Goal: Navigation & Orientation: Find specific page/section

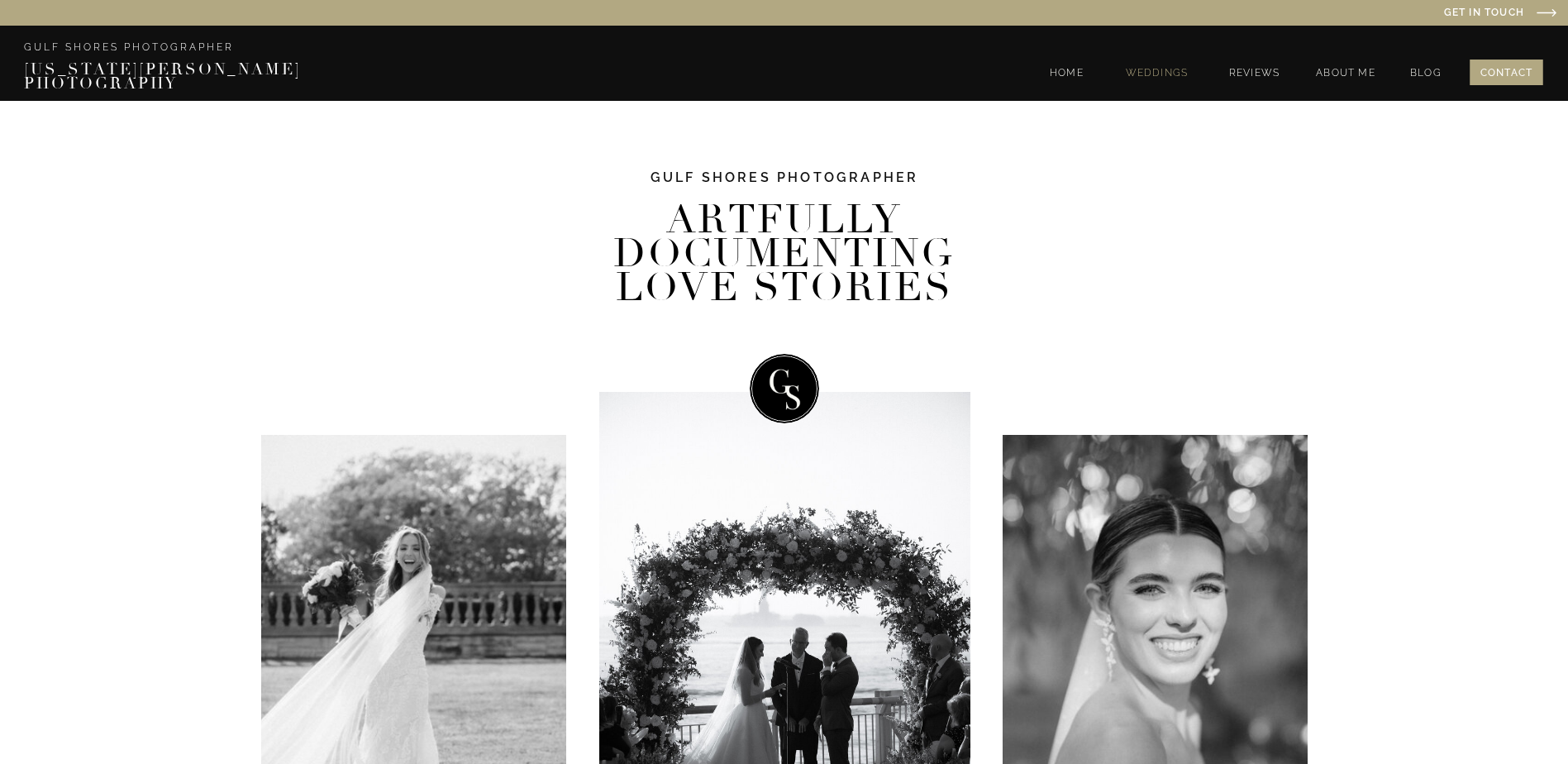
click at [1148, 75] on nav "WEDDINGS" at bounding box center [1157, 74] width 72 height 14
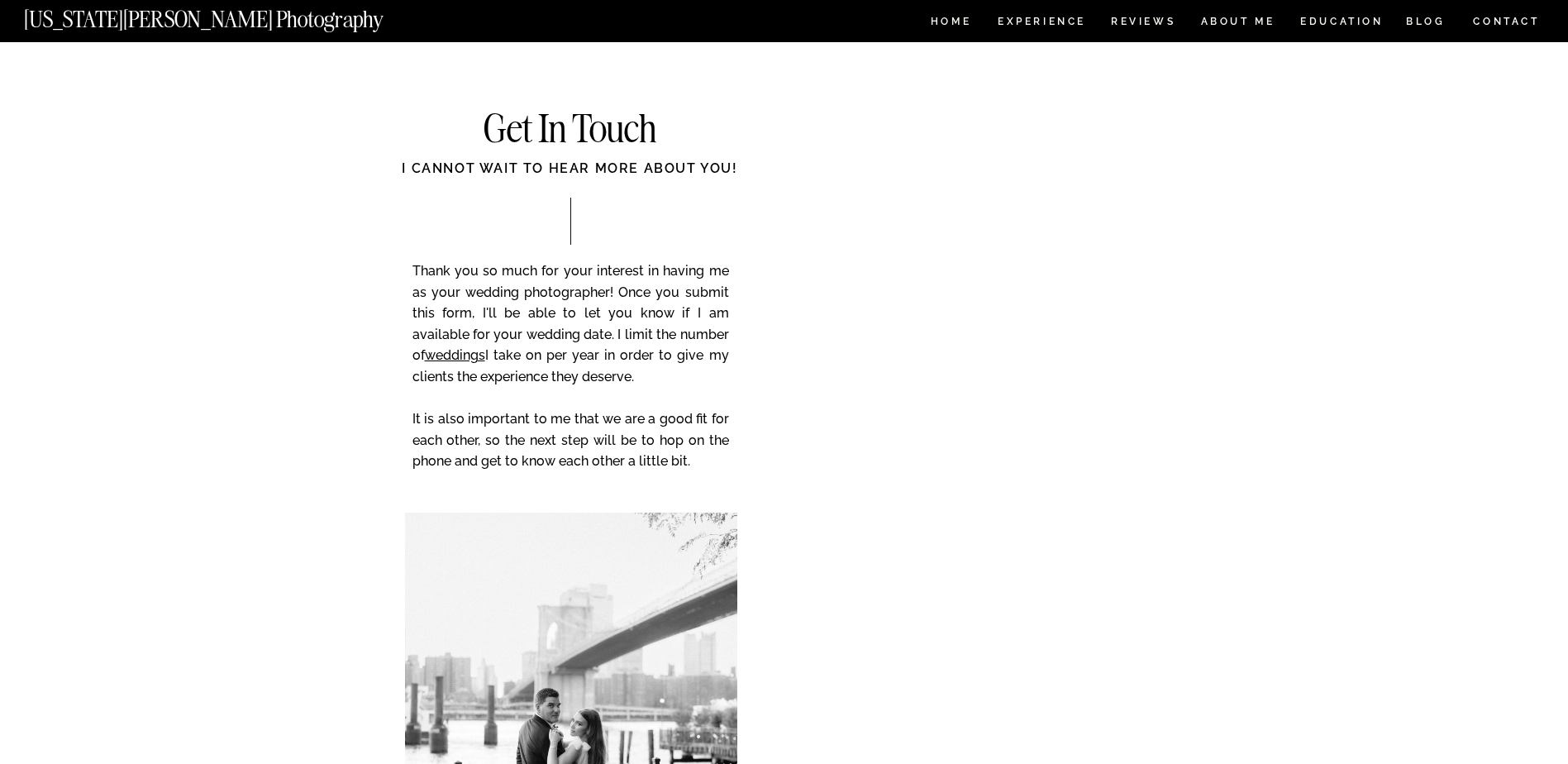
scroll to position [6202, 0]
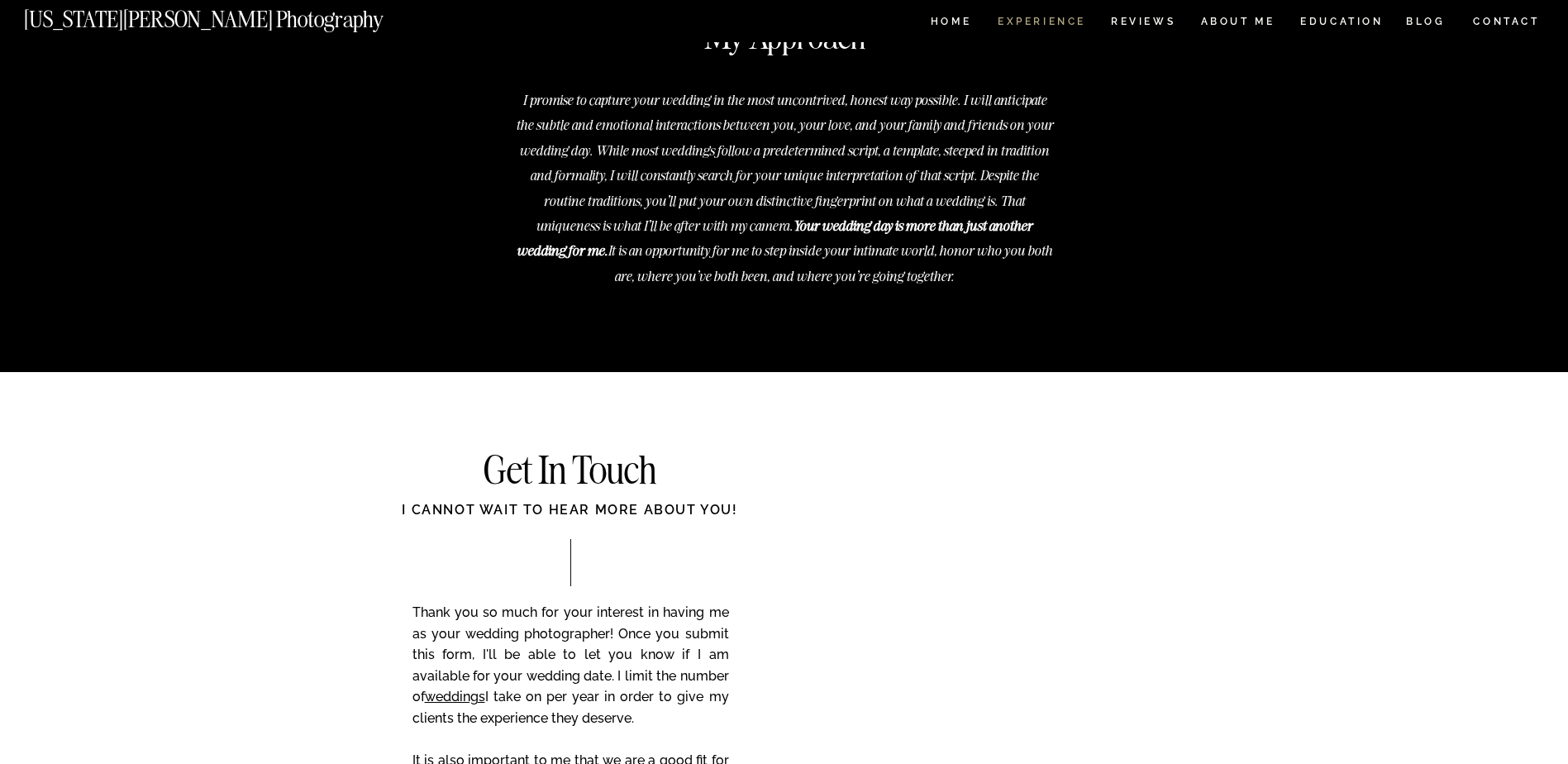
click at [1019, 20] on nav "Experience" at bounding box center [1041, 23] width 87 height 14
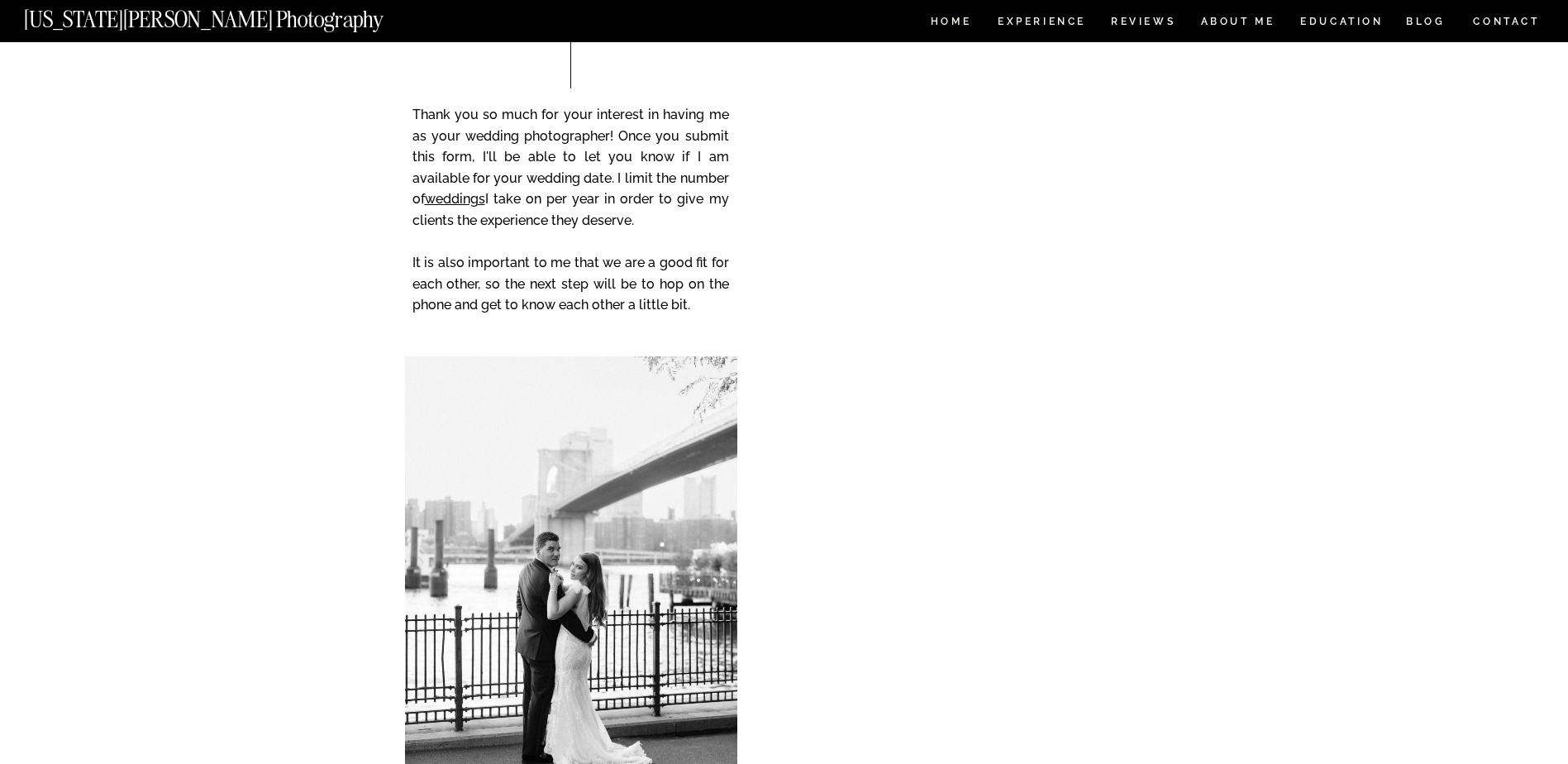
scroll to position [6791, 0]
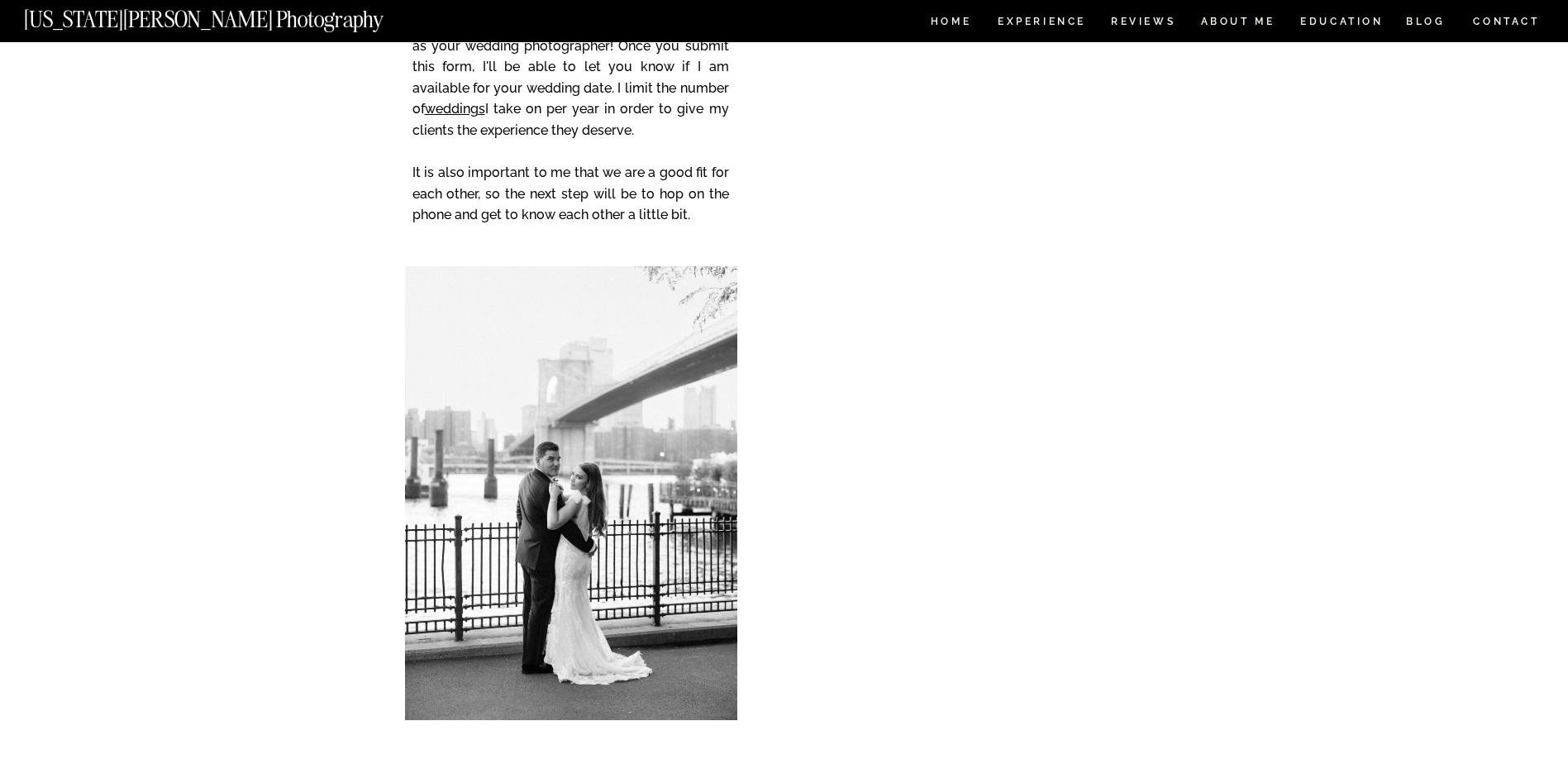
scroll to position [6202, 0]
